Goal: Information Seeking & Learning: Learn about a topic

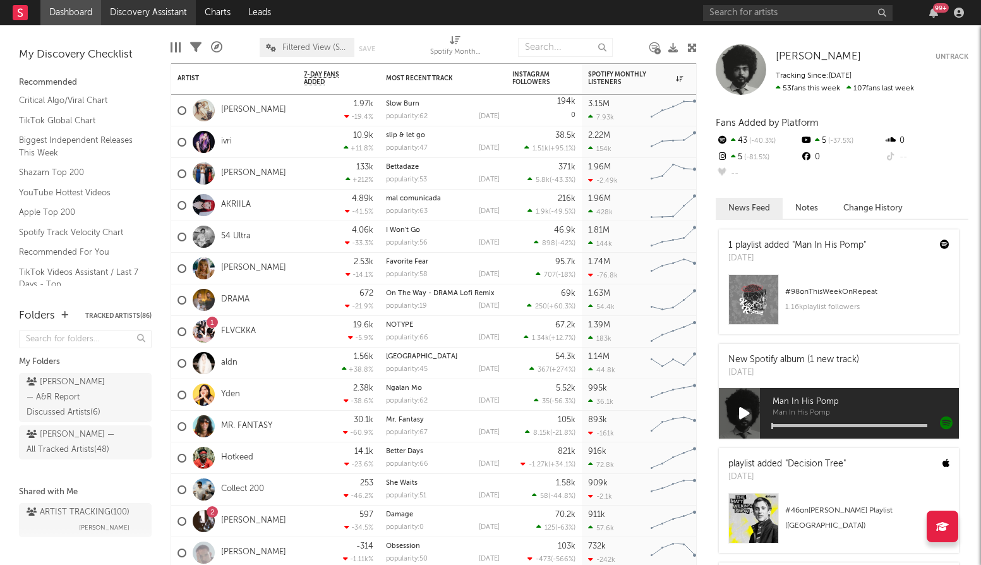
click at [145, 15] on link "Discovery Assistant" at bounding box center [148, 12] width 95 height 25
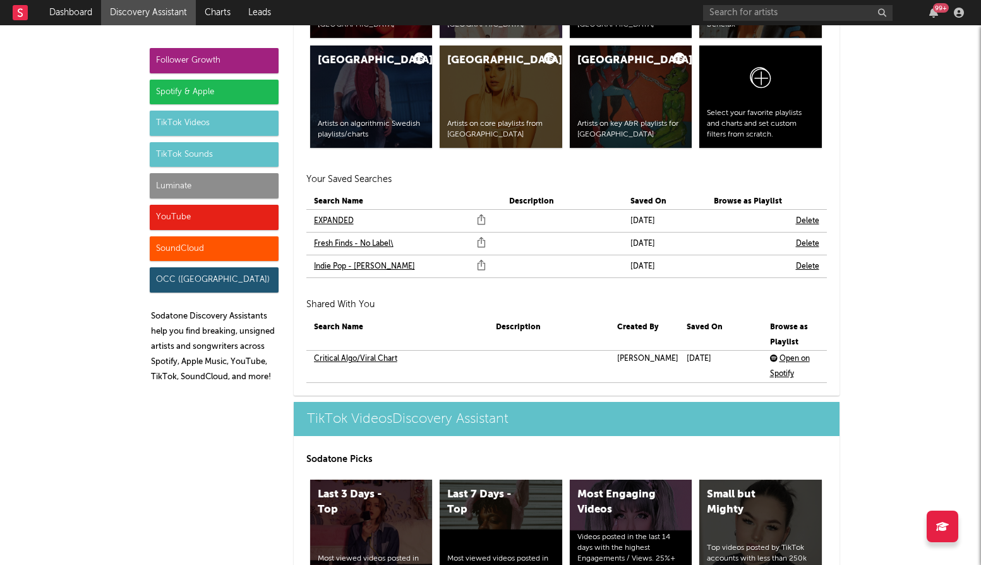
scroll to position [2706, 0]
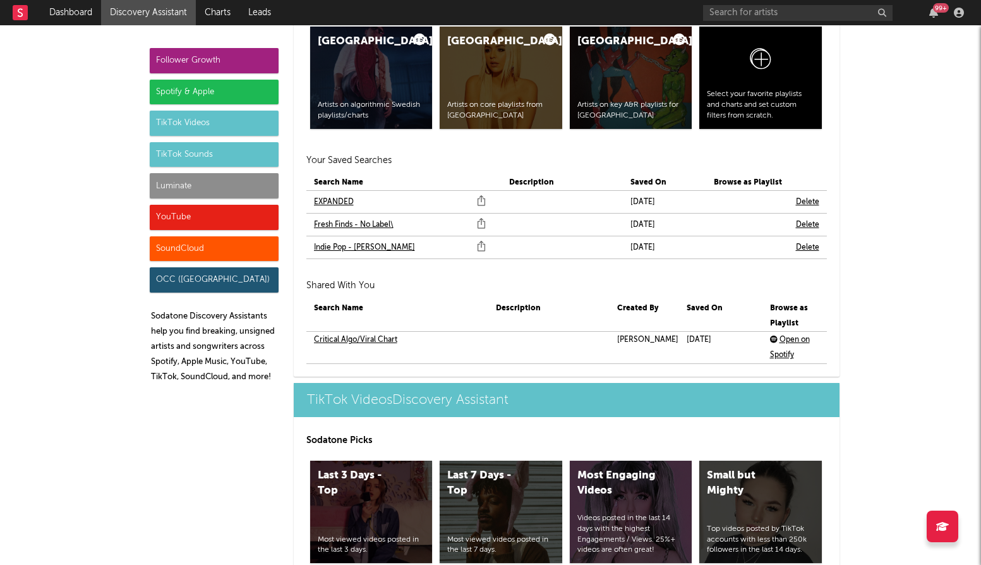
click at [343, 205] on link "EXPANDED" at bounding box center [334, 202] width 40 height 15
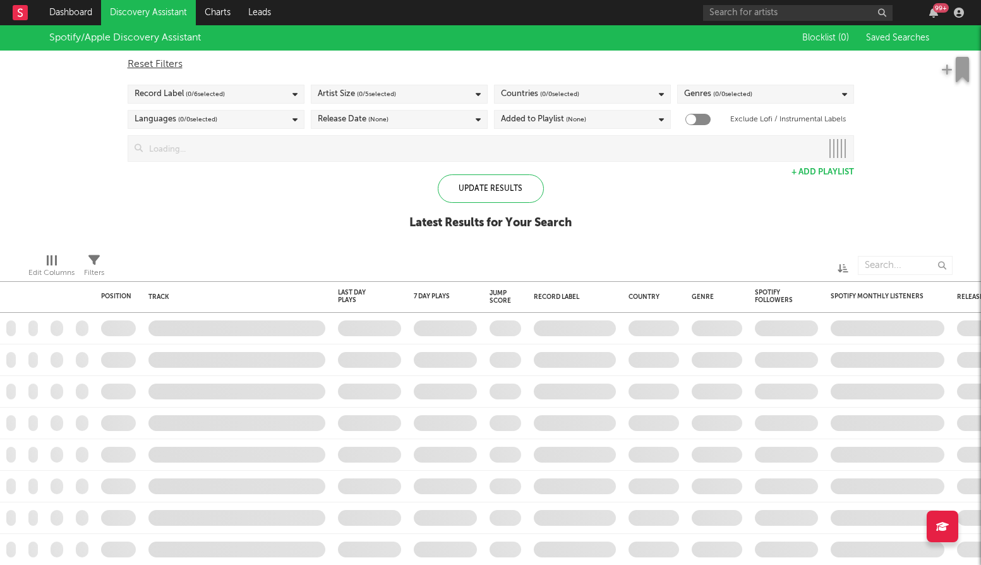
click at [565, 151] on input at bounding box center [482, 148] width 679 height 25
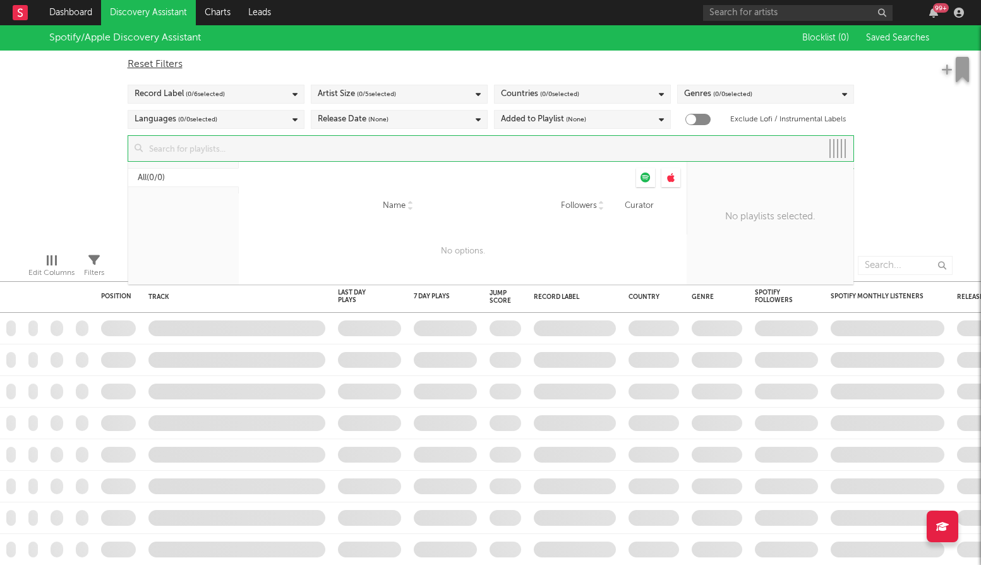
click at [565, 151] on input at bounding box center [482, 148] width 679 height 25
checkbox input "true"
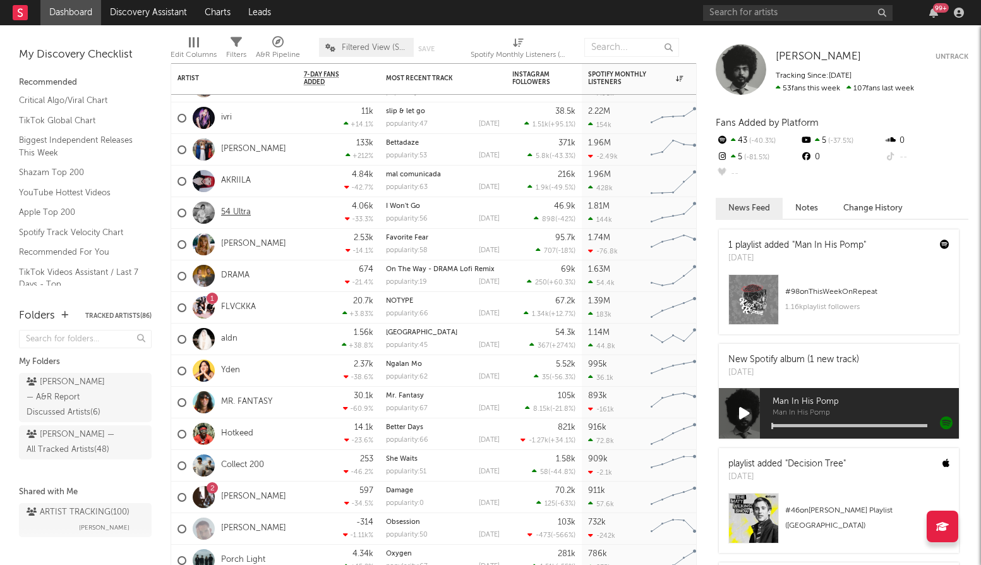
click at [244, 215] on link "54 Ultra" at bounding box center [236, 212] width 30 height 11
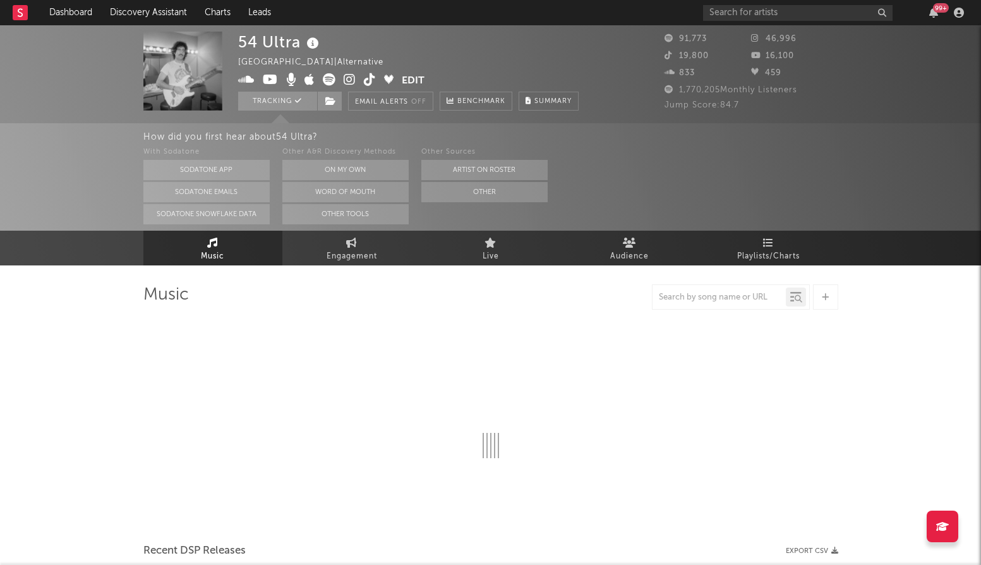
select select "6m"
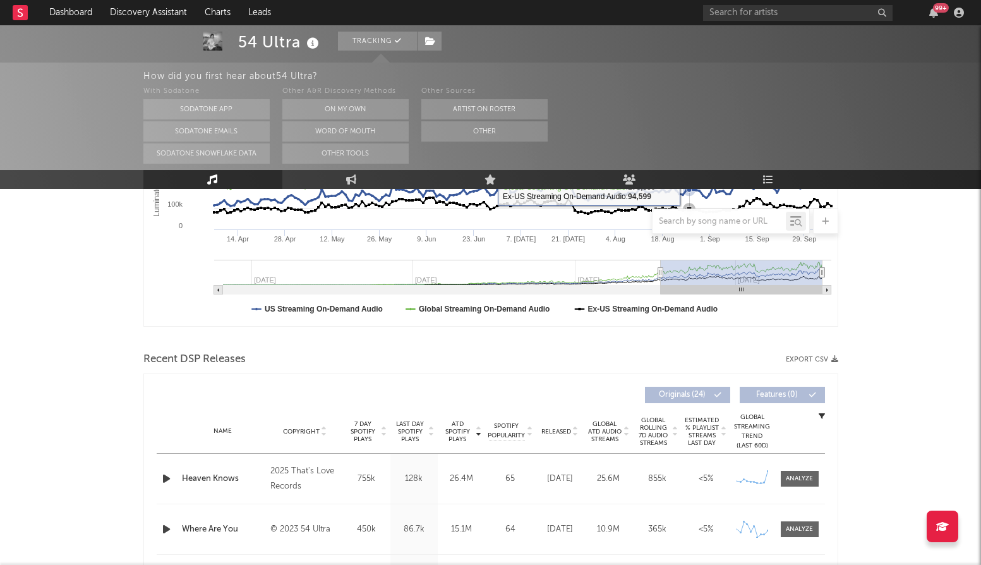
scroll to position [305, 0]
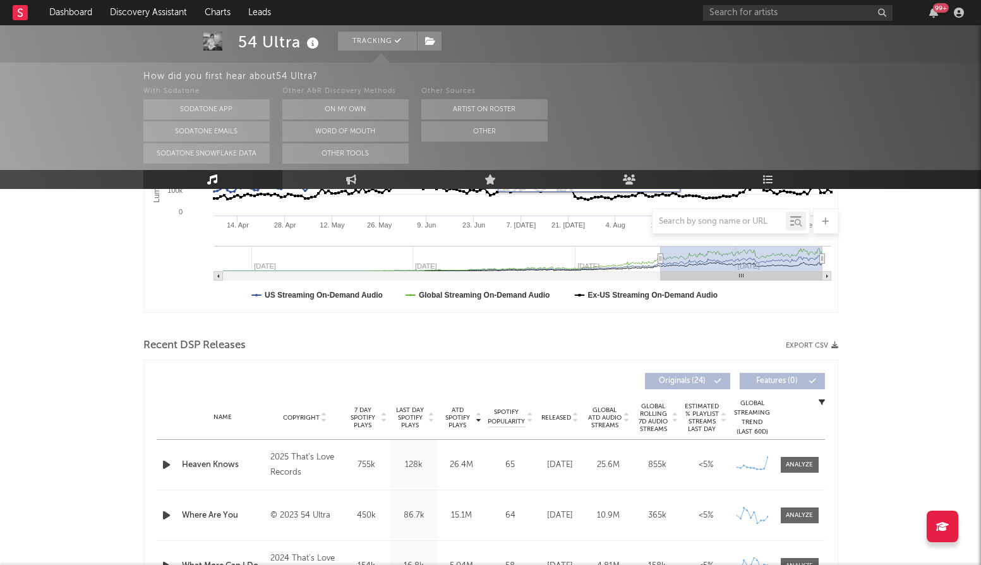
click at [554, 415] on span "Released" at bounding box center [556, 418] width 30 height 8
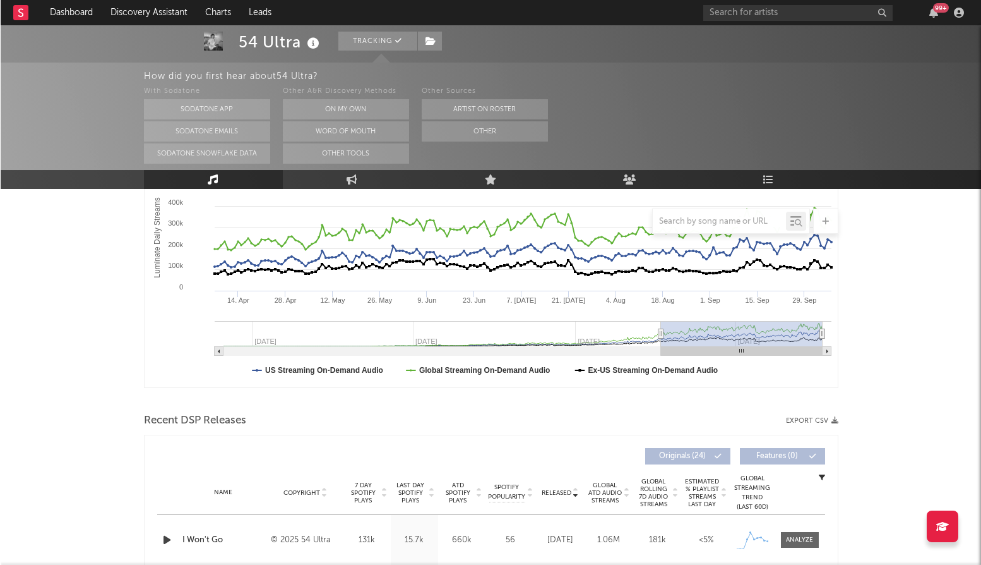
scroll to position [212, 0]
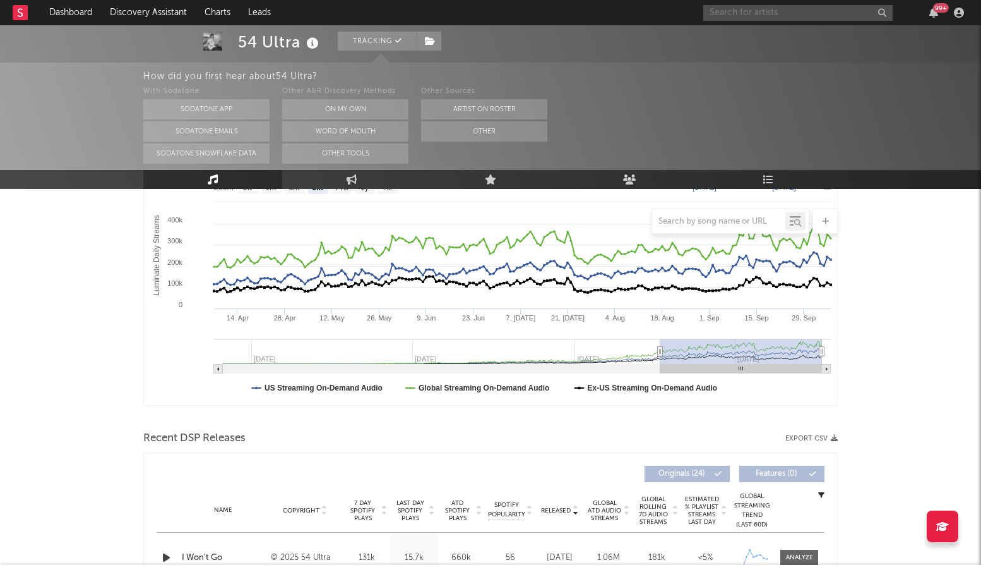
click at [791, 14] on input "text" at bounding box center [797, 13] width 189 height 16
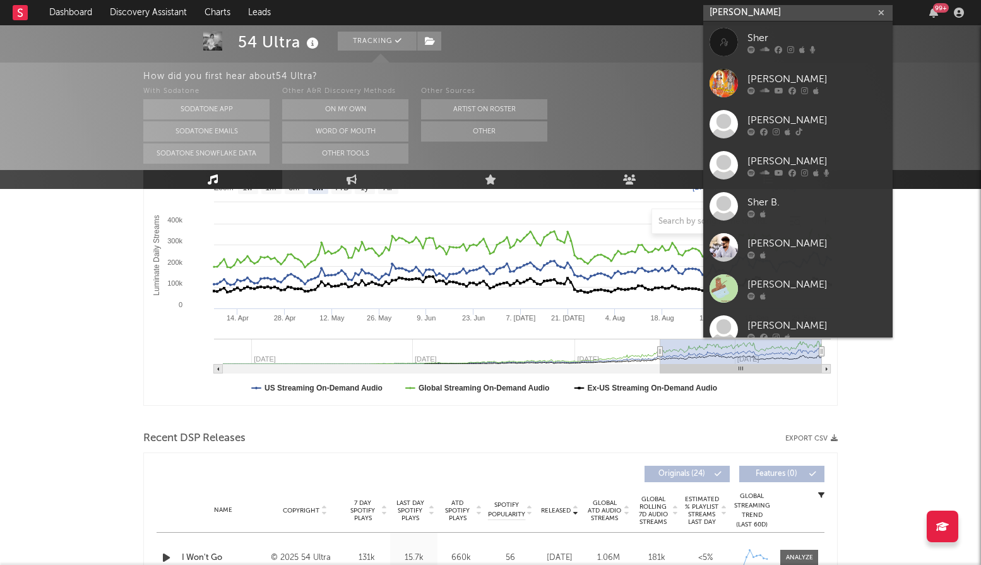
type input "[PERSON_NAME]"
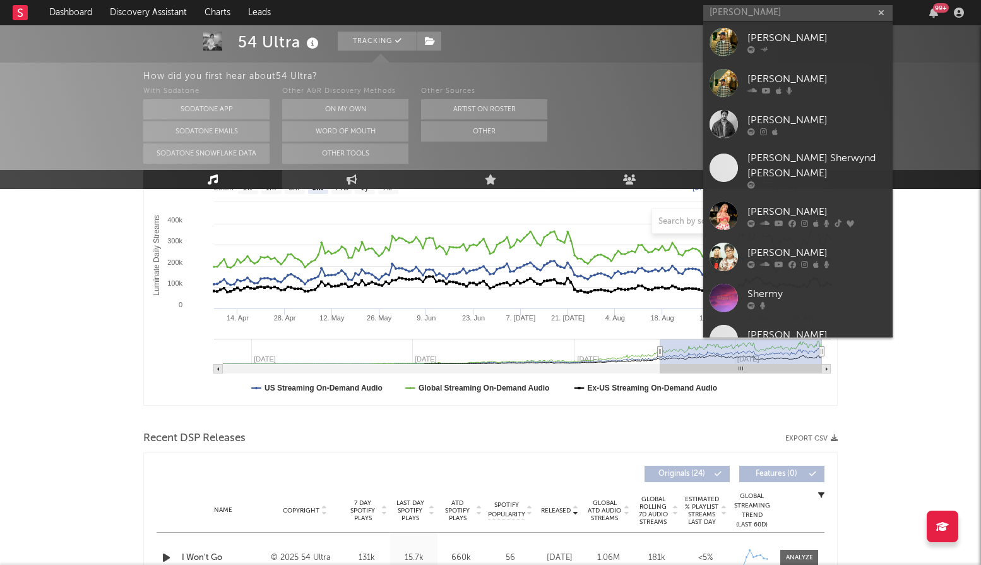
drag, startPoint x: 810, startPoint y: 44, endPoint x: 665, endPoint y: 111, distance: 160.2
click at [810, 44] on div "[PERSON_NAME]" at bounding box center [817, 37] width 139 height 15
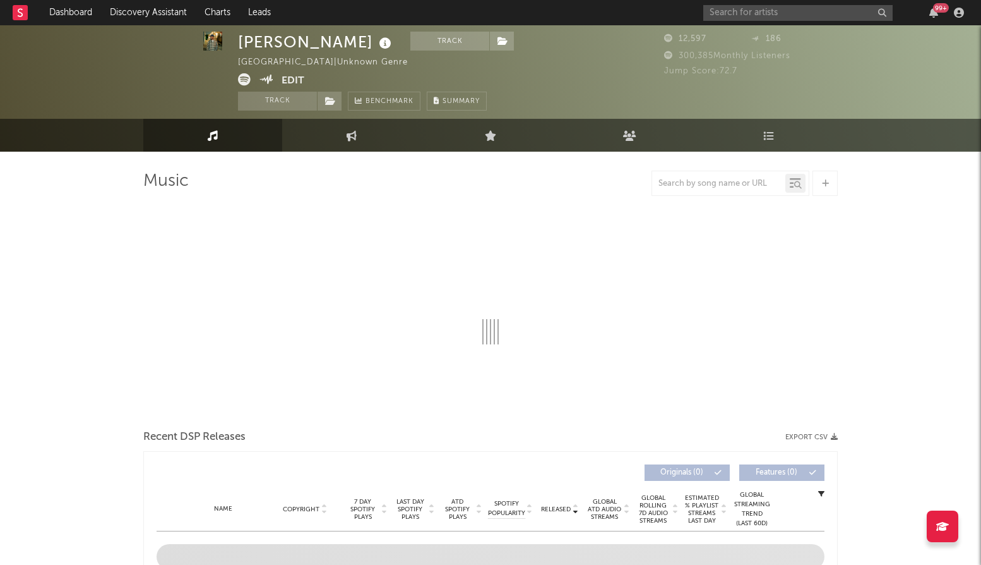
scroll to position [4, 0]
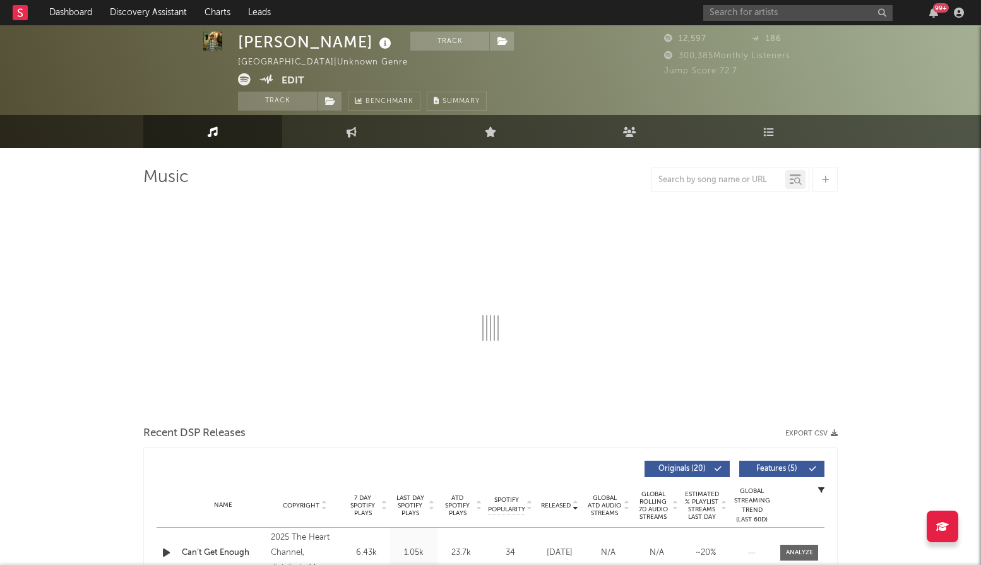
select select "6m"
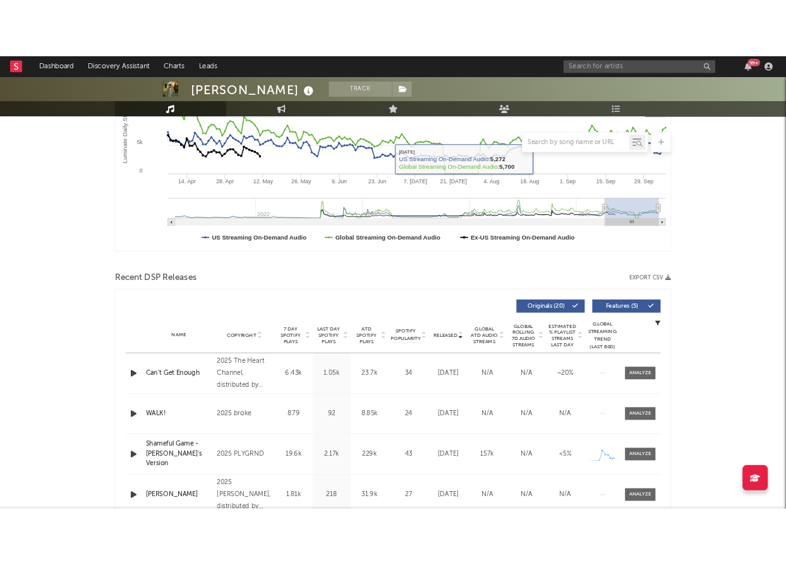
scroll to position [282, 0]
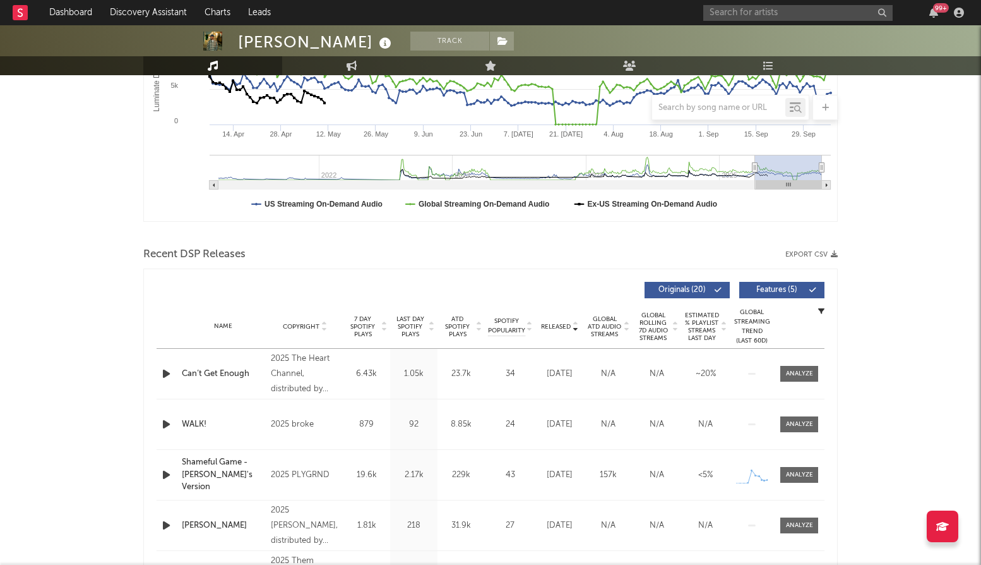
click at [777, 282] on button "Features ( 5 )" at bounding box center [781, 290] width 85 height 16
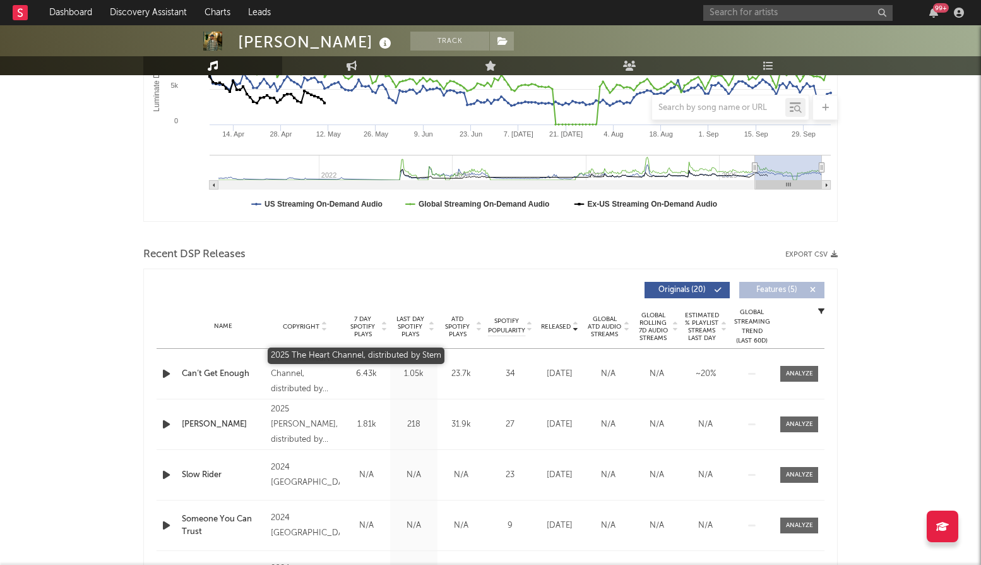
click at [320, 370] on div "2025 The Heart Channel, distributed by Stem" at bounding box center [305, 373] width 69 height 45
click at [466, 328] on span "ATD Spotify Plays" at bounding box center [457, 326] width 33 height 23
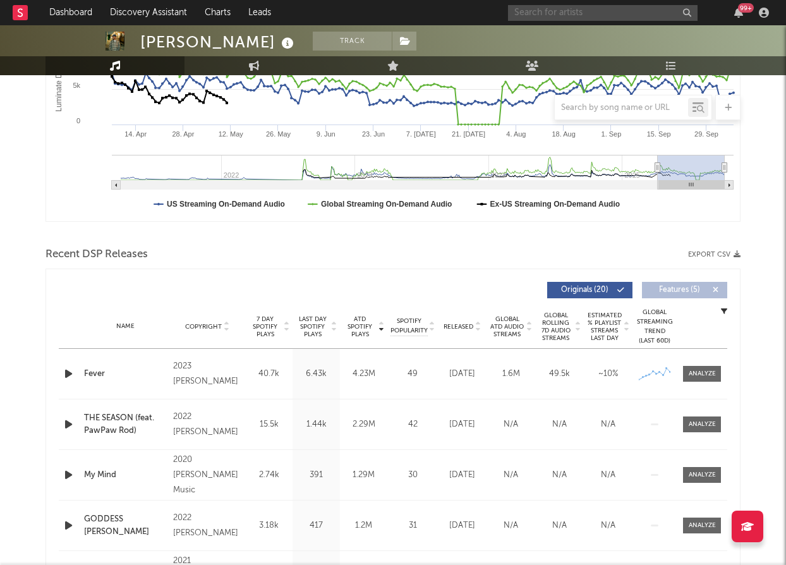
click at [612, 12] on input "text" at bounding box center [602, 13] width 189 height 16
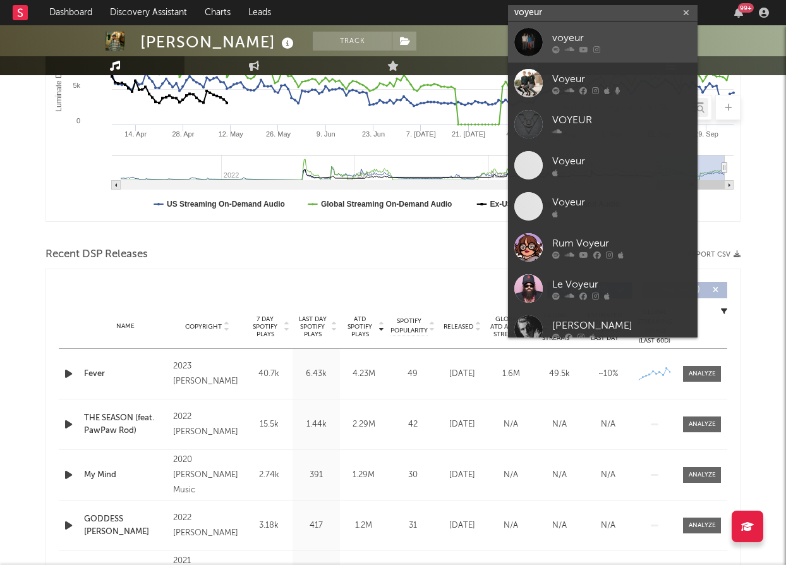
type input "voyeur"
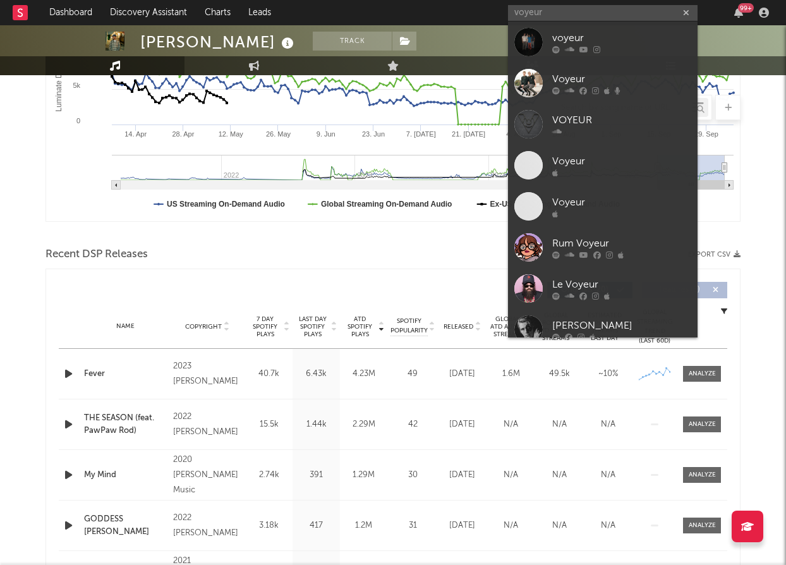
drag, startPoint x: 618, startPoint y: 45, endPoint x: 474, endPoint y: 82, distance: 148.6
click at [618, 45] on div at bounding box center [621, 49] width 139 height 8
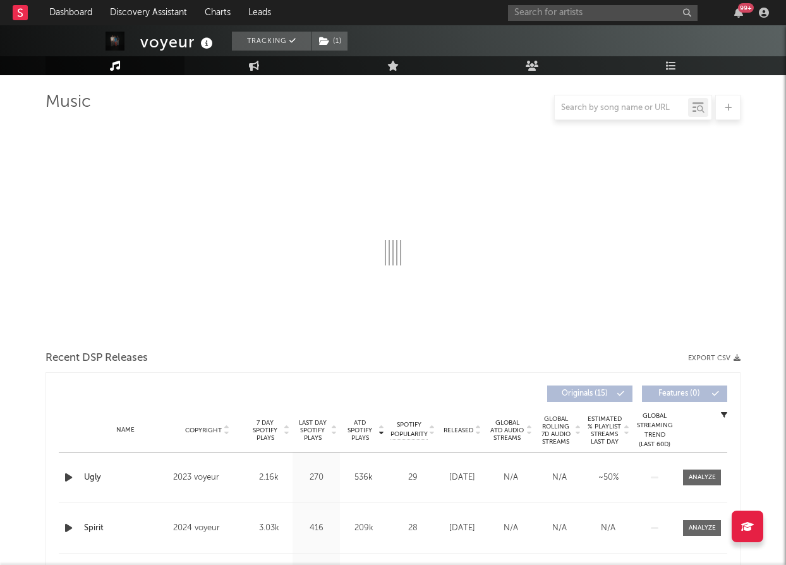
scroll to position [191, 0]
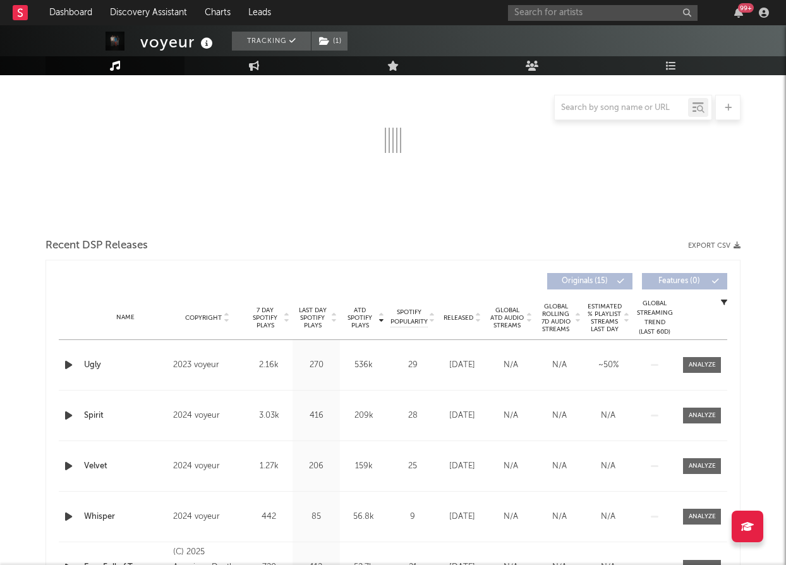
select select "1w"
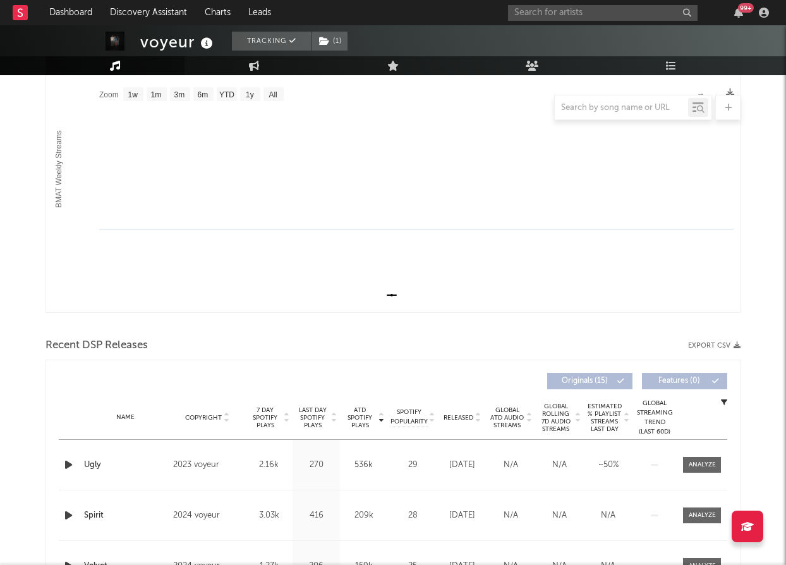
click at [356, 406] on span "ATD Spotify Plays" at bounding box center [359, 417] width 33 height 23
click at [360, 407] on span "ATD Spotify Plays" at bounding box center [359, 417] width 33 height 23
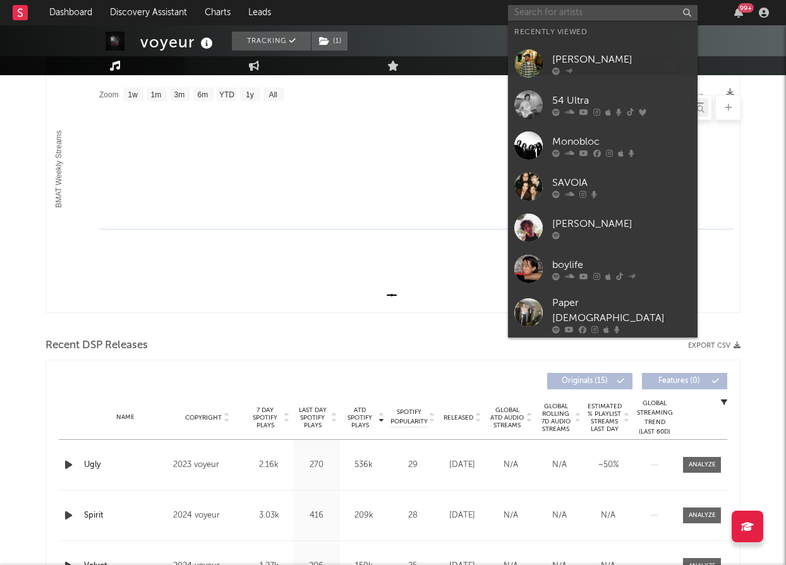
click at [630, 16] on input "text" at bounding box center [602, 13] width 189 height 16
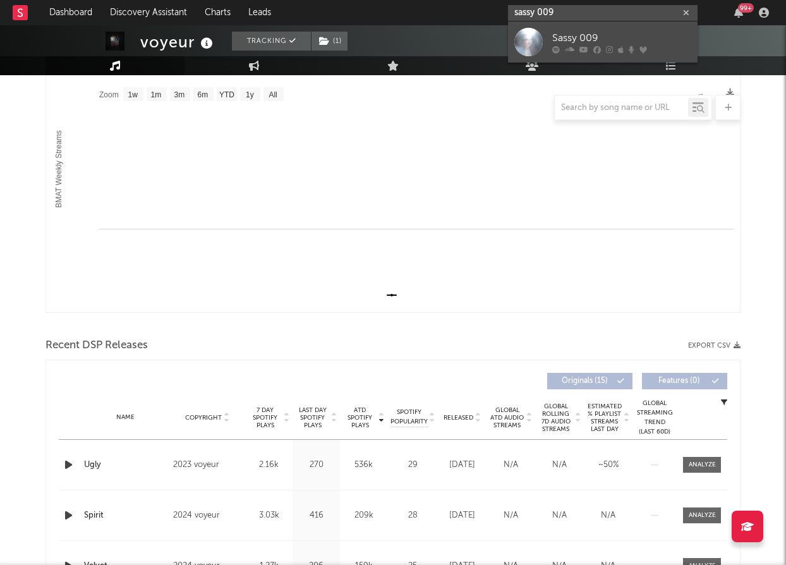
type input "sassy 009"
click at [648, 35] on div "Sassy 009" at bounding box center [621, 37] width 139 height 15
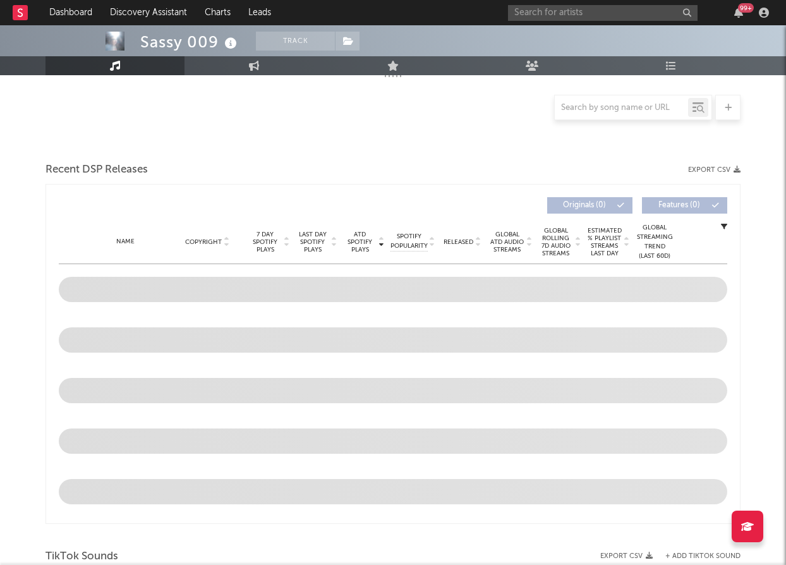
click at [359, 236] on span "ATD Spotify Plays" at bounding box center [359, 241] width 33 height 23
select select "6m"
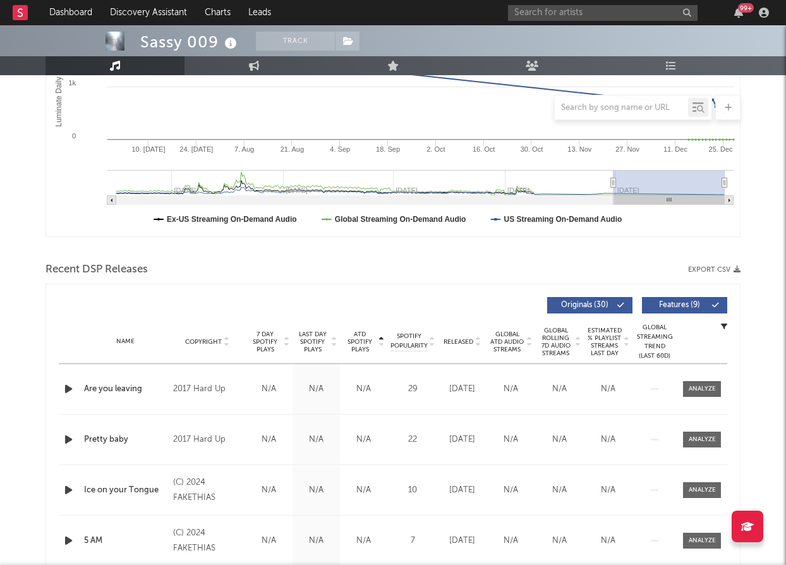
scroll to position [367, 0]
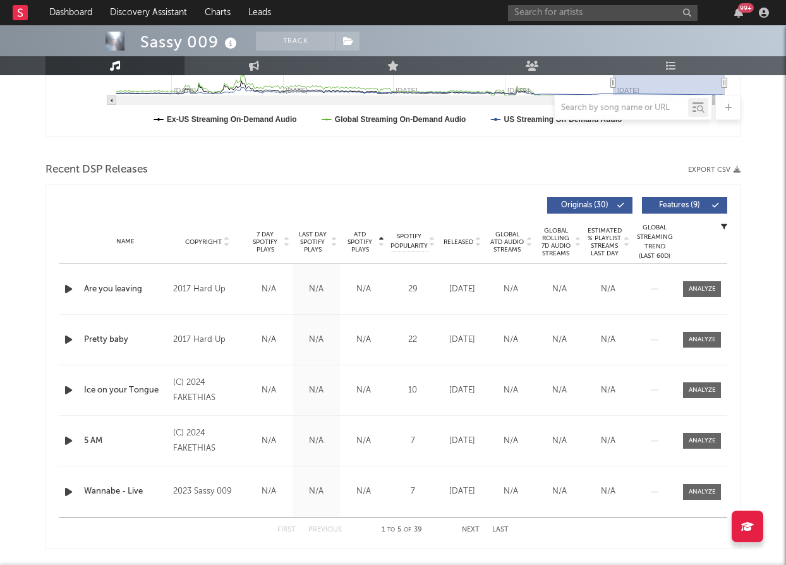
click at [359, 236] on span "ATD Spotify Plays" at bounding box center [359, 241] width 33 height 23
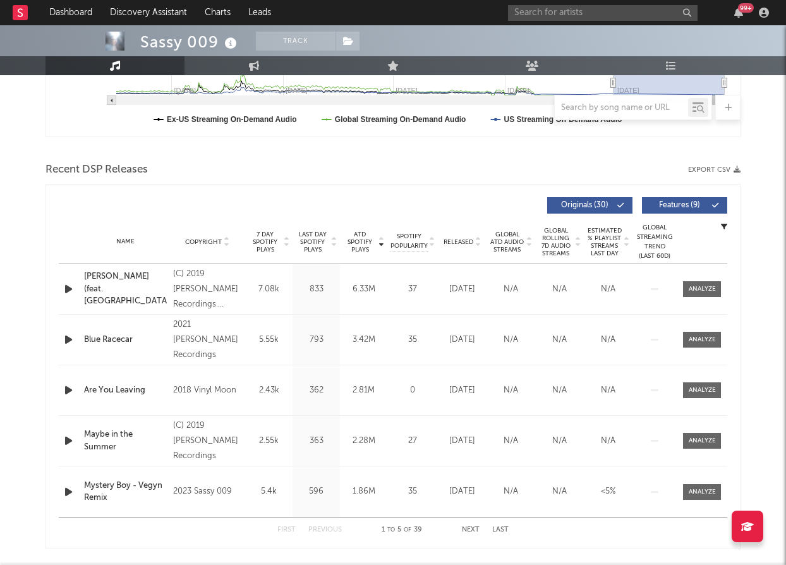
click at [604, 206] on span "Originals ( 30 )" at bounding box center [584, 205] width 58 height 8
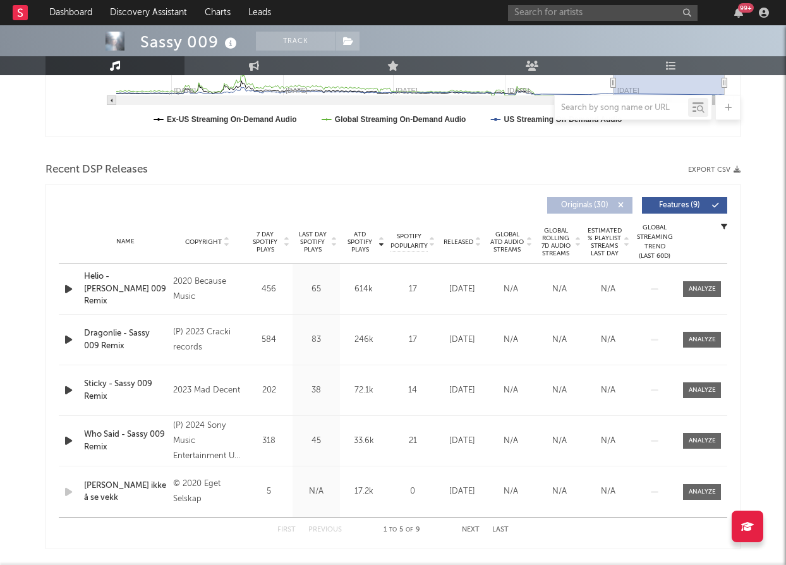
click at [365, 244] on span "ATD Spotify Plays" at bounding box center [359, 241] width 33 height 23
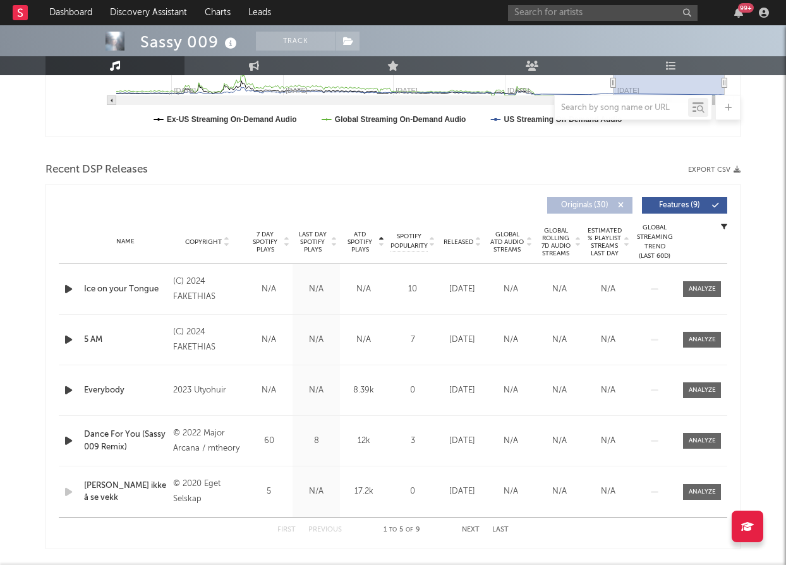
click at [365, 244] on span "ATD Spotify Plays" at bounding box center [359, 241] width 33 height 23
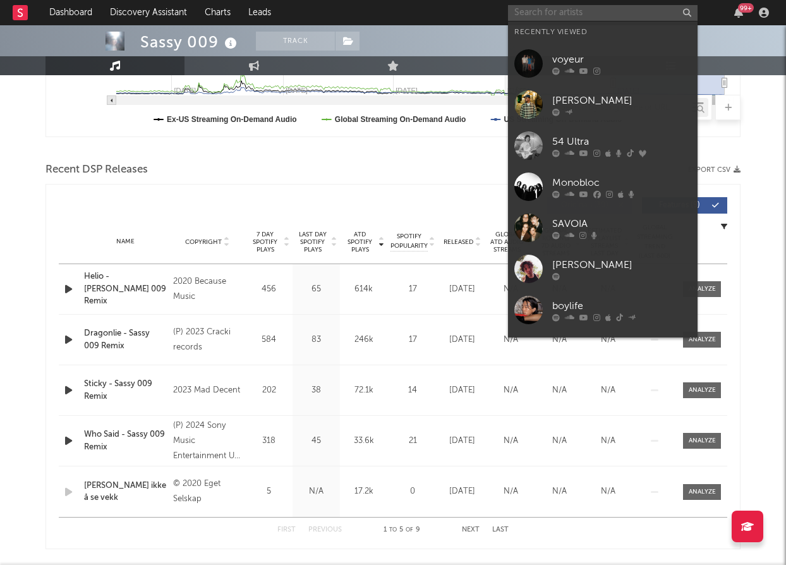
click at [562, 17] on input "text" at bounding box center [602, 13] width 189 height 16
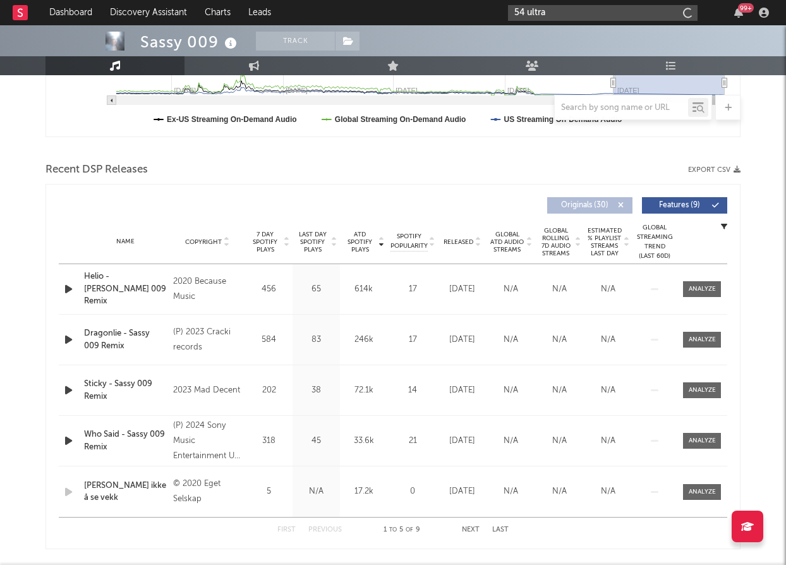
type input "54 ultra"
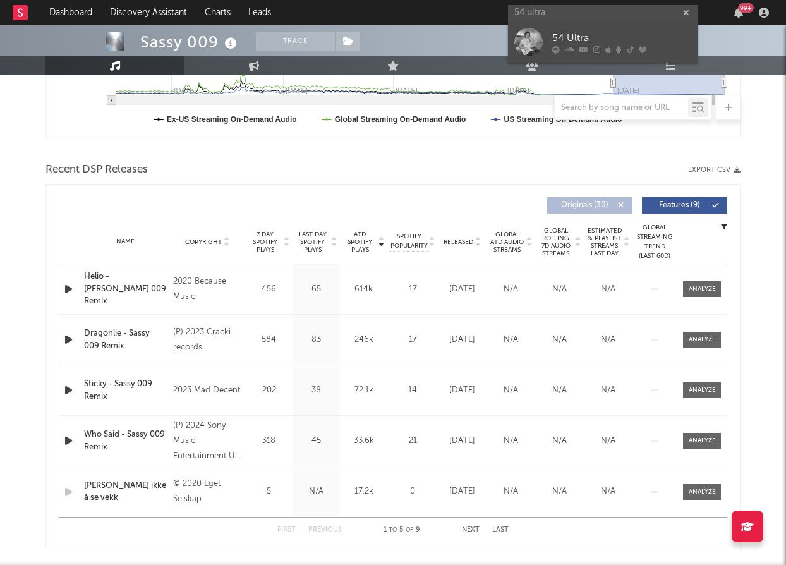
click at [581, 21] on link "54 Ultra" at bounding box center [602, 41] width 189 height 41
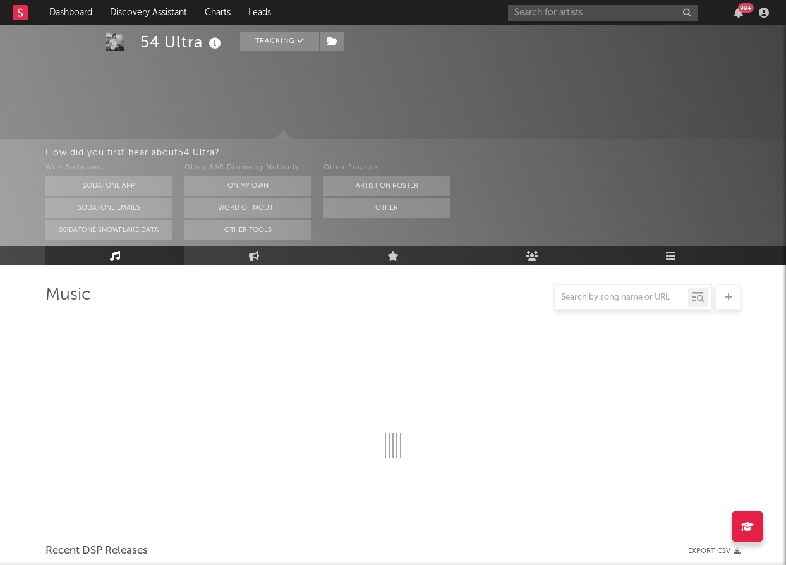
scroll to position [208, 0]
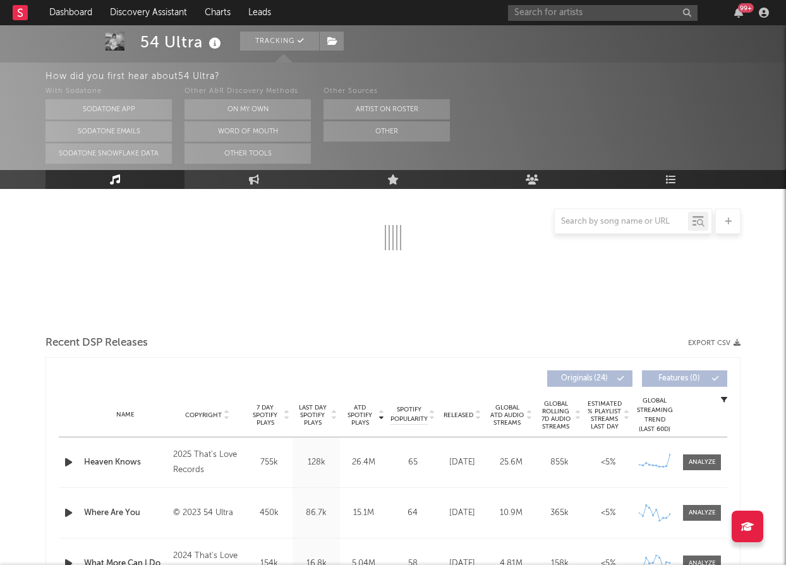
select select "6m"
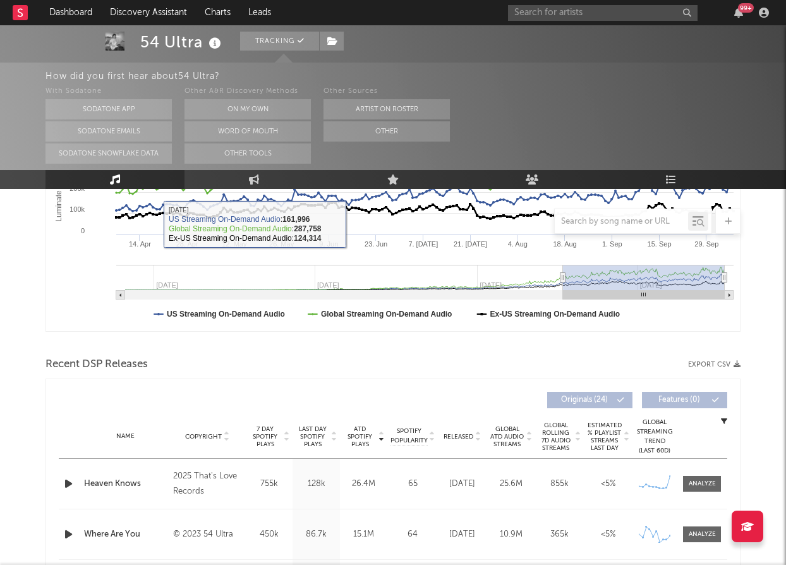
scroll to position [322, 0]
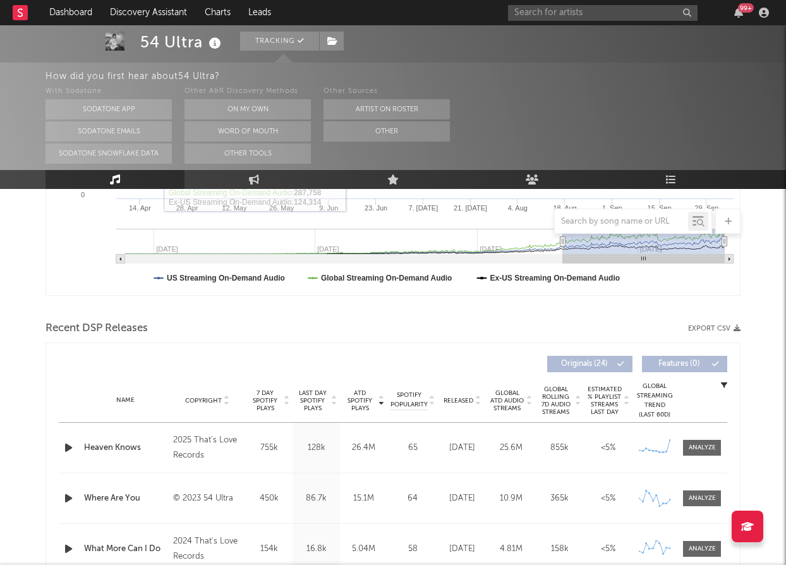
click at [355, 396] on span "ATD Spotify Plays" at bounding box center [359, 400] width 33 height 23
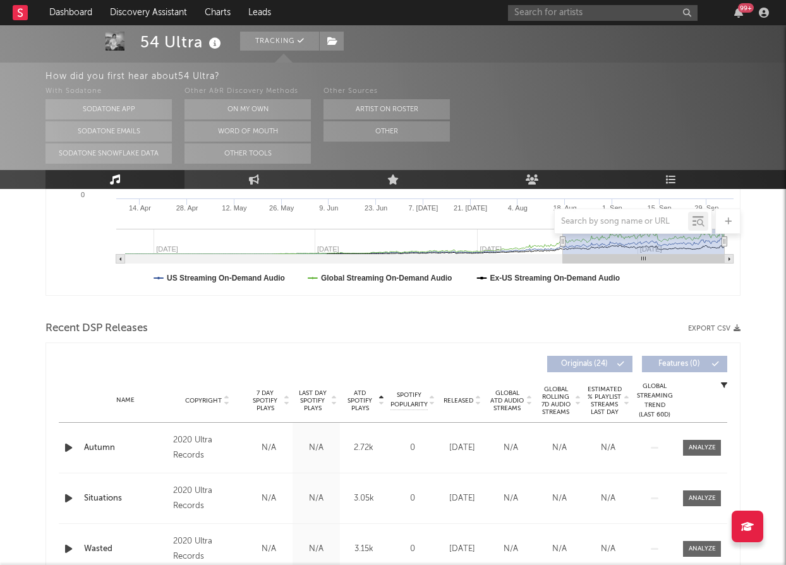
click at [355, 396] on span "ATD Spotify Plays" at bounding box center [359, 400] width 33 height 23
